Goal: Complete application form

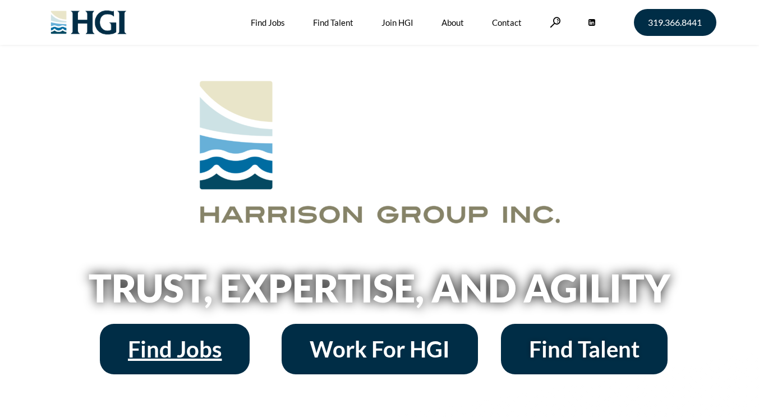
click at [177, 345] on span "Find Jobs" at bounding box center [175, 349] width 94 height 22
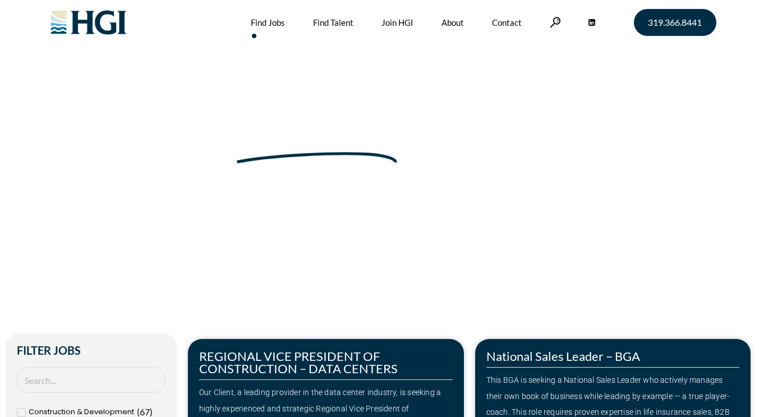
click at [510, 21] on link "Contact" at bounding box center [507, 22] width 30 height 45
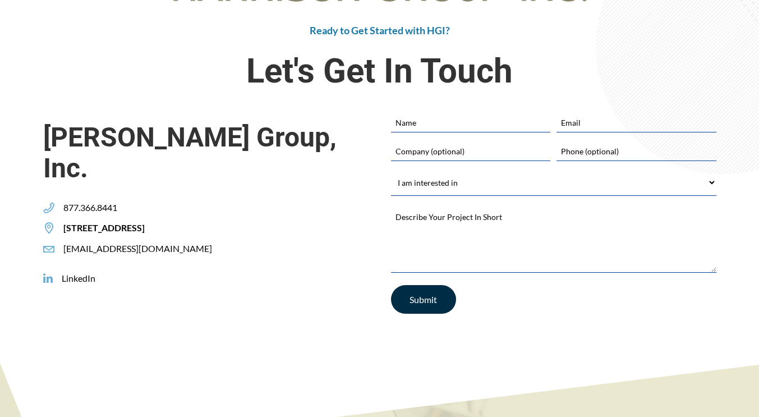
scroll to position [290, 0]
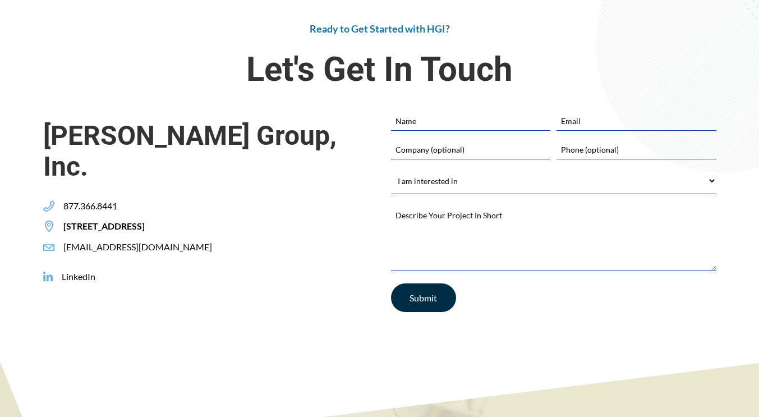
click at [697, 187] on select "I am interested in Finding a Job Building My Team Joining HGI Other" at bounding box center [553, 180] width 325 height 25
select select "Finding a Job"
click at [391, 168] on select "I am interested in Finding a Job Building My Team Joining HGI Other" at bounding box center [553, 180] width 325 height 25
click at [462, 122] on input "Name" at bounding box center [470, 120] width 159 height 19
click at [440, 119] on input "[PERSON_NAME]" at bounding box center [470, 120] width 159 height 19
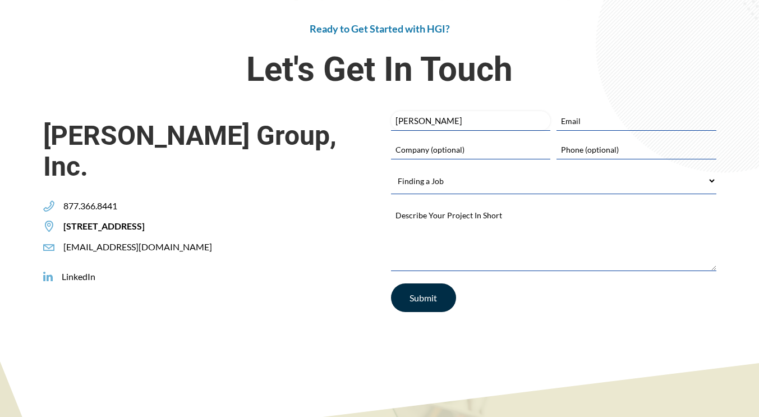
type input "[PERSON_NAME]"
type input "[EMAIL_ADDRESS][DOMAIN_NAME]"
type input "5154913579"
click at [489, 229] on textarea "Describe Your Project In Short *" at bounding box center [553, 236] width 325 height 67
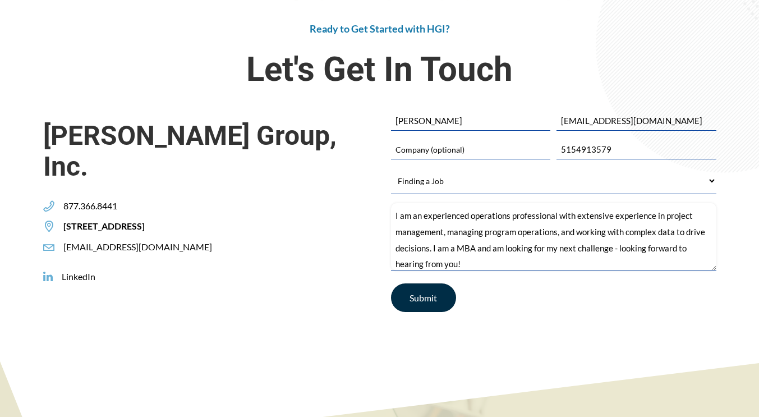
type textarea "I am an experienced operations professional with extensive experience in projec…"
click at [429, 298] on input "Submit" at bounding box center [423, 297] width 65 height 29
